Goal: Find contact information: Find contact information

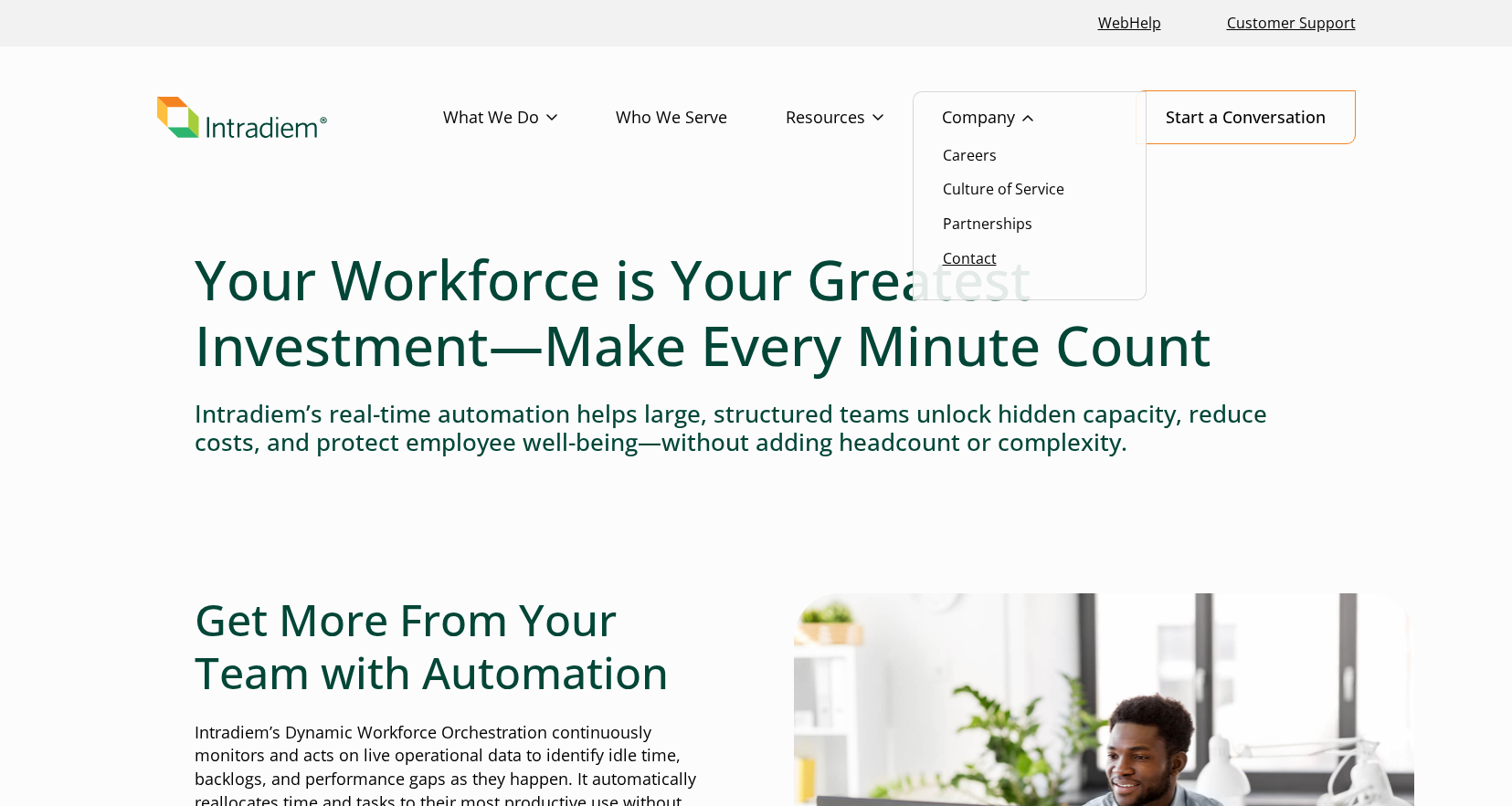
click at [977, 252] on link "Contact" at bounding box center [969, 259] width 54 height 20
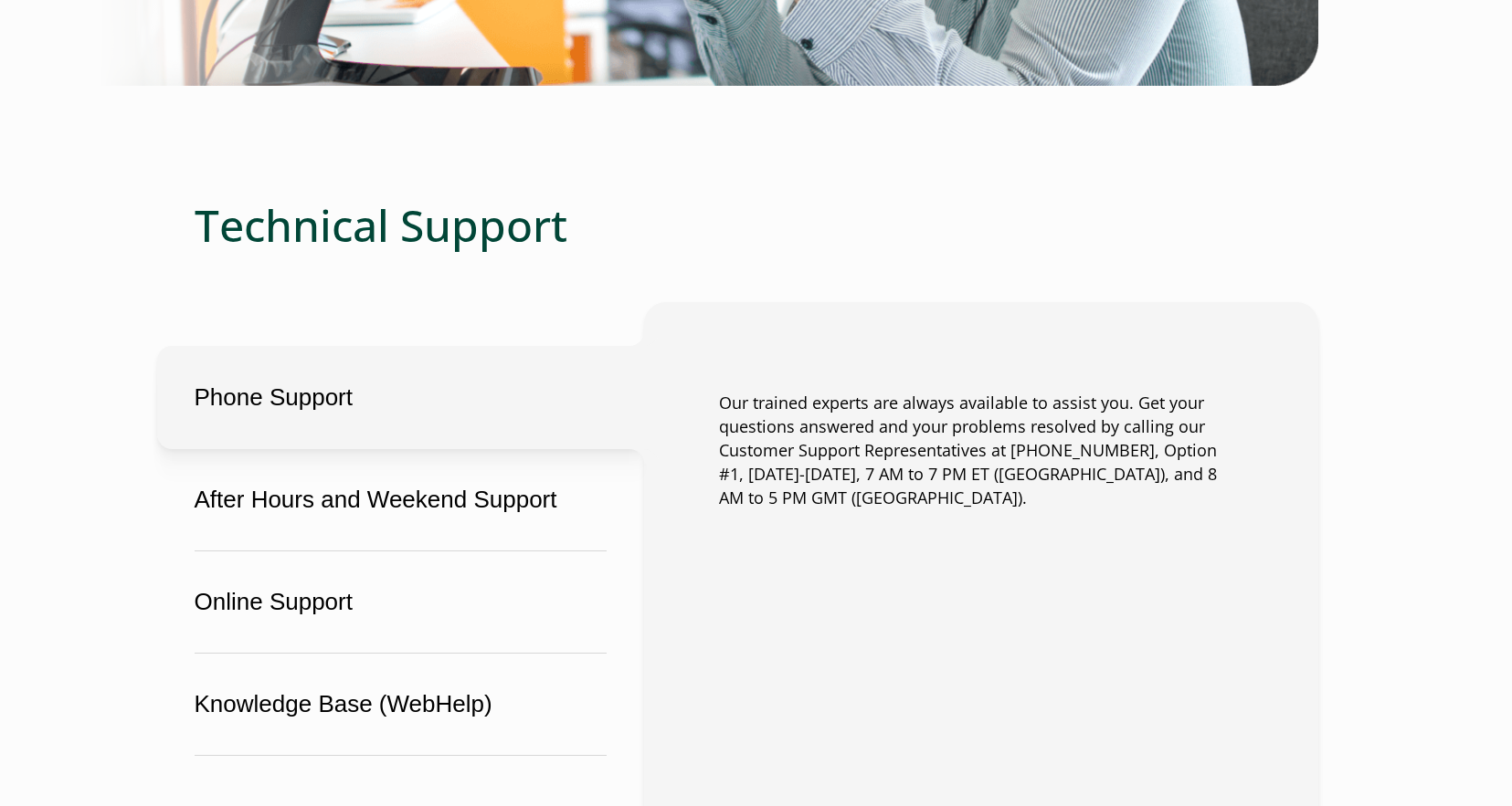
scroll to position [1096, 0]
